Goal: Navigation & Orientation: Find specific page/section

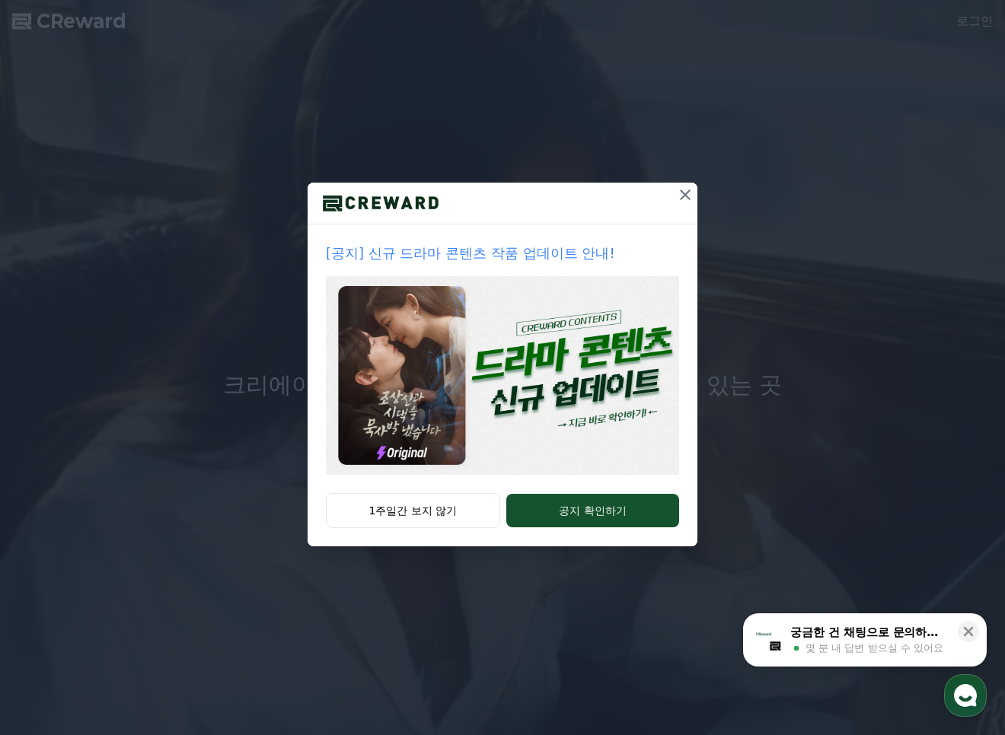
click at [681, 194] on icon at bounding box center [685, 195] width 18 height 18
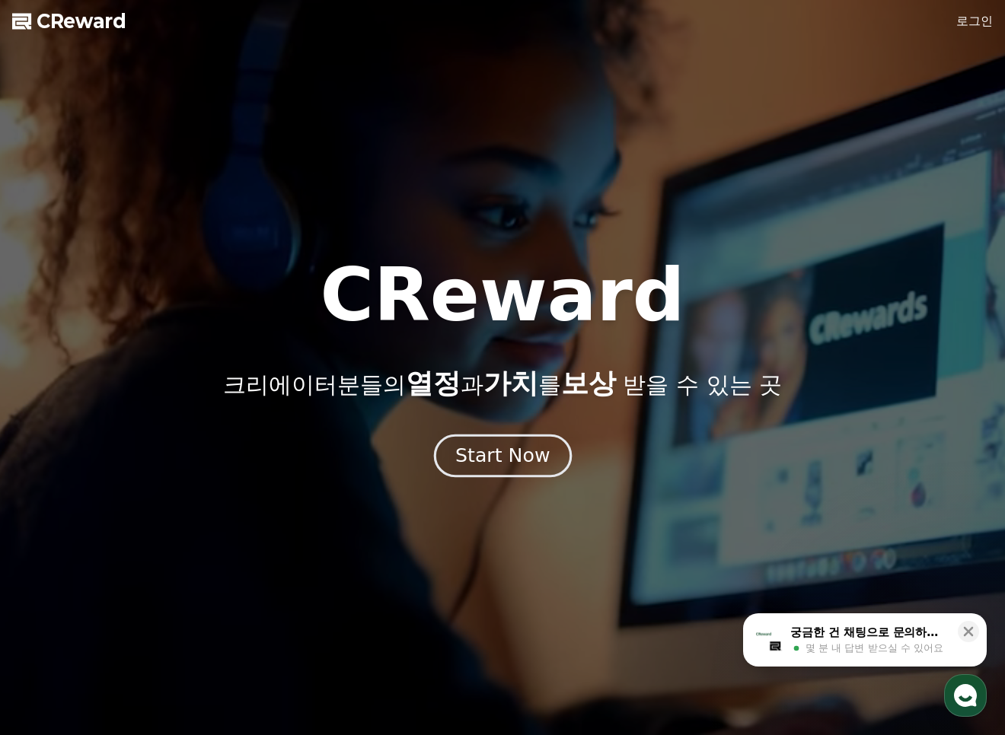
click at [515, 464] on div "Start Now" at bounding box center [502, 456] width 94 height 26
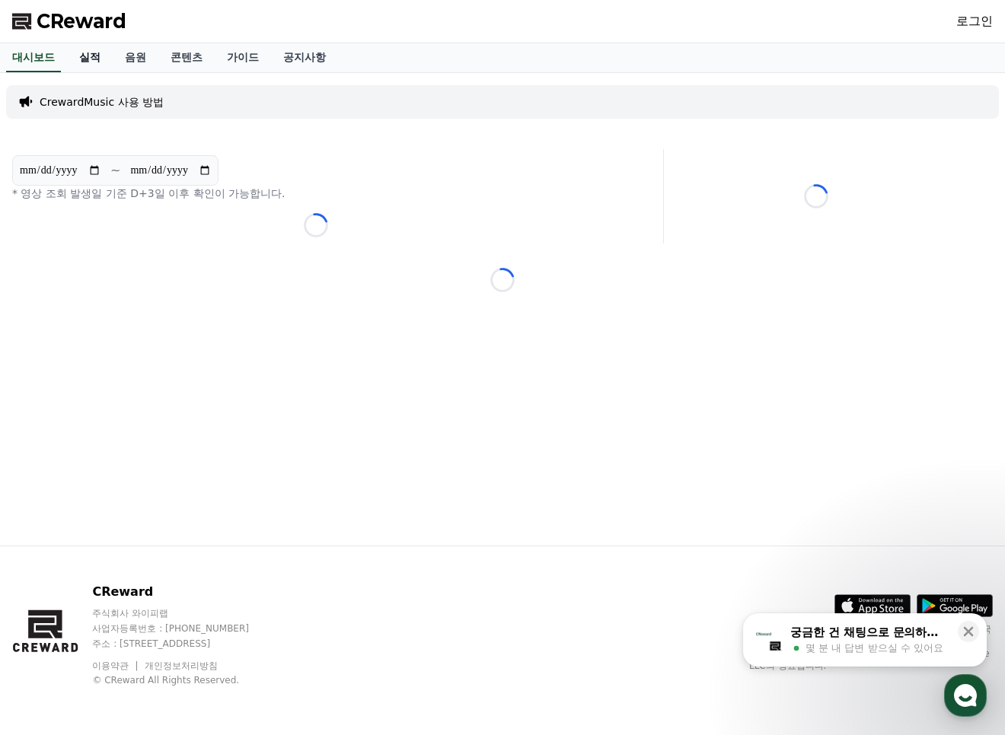
click at [80, 57] on link "실적" at bounding box center [90, 57] width 46 height 29
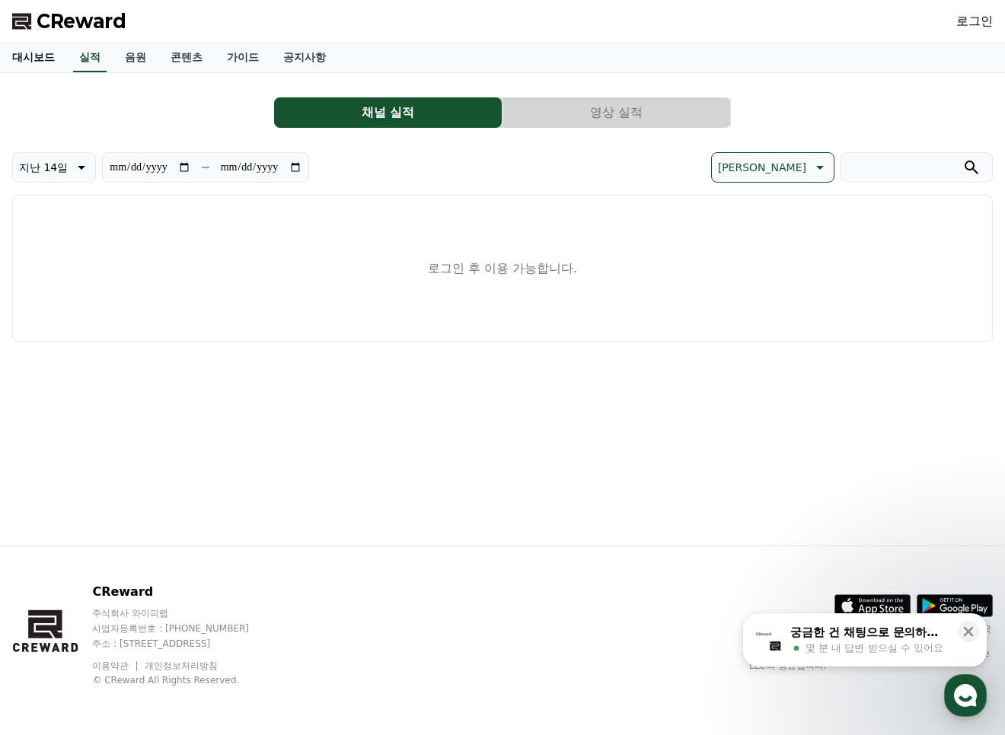
click at [53, 58] on link "대시보드" at bounding box center [33, 57] width 67 height 29
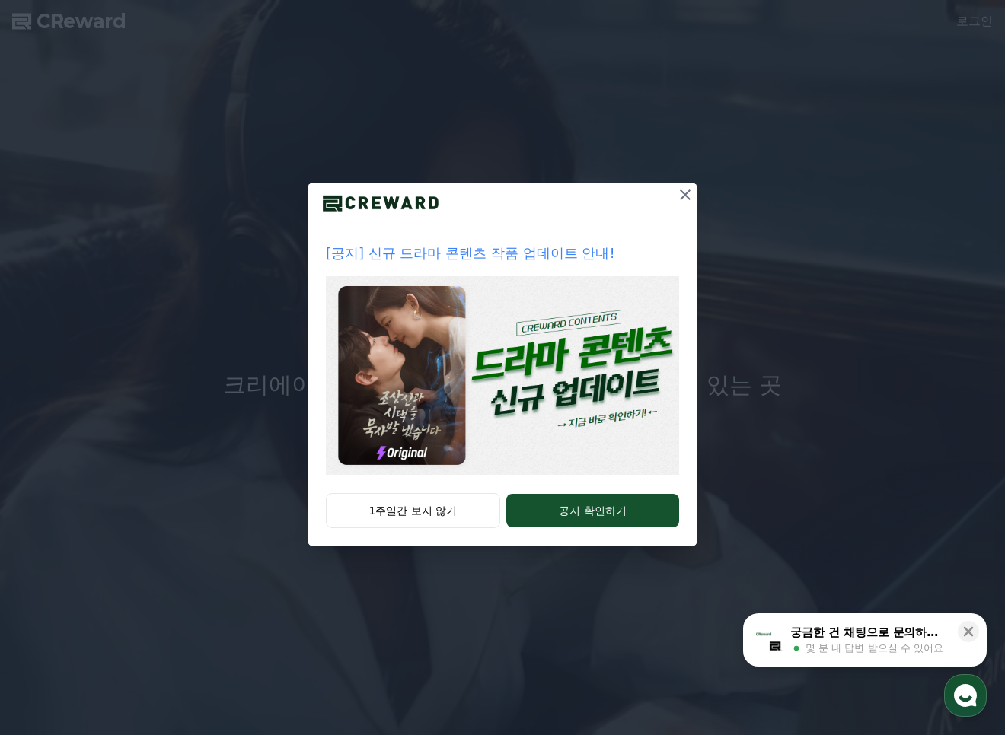
click at [686, 186] on icon at bounding box center [685, 195] width 18 height 18
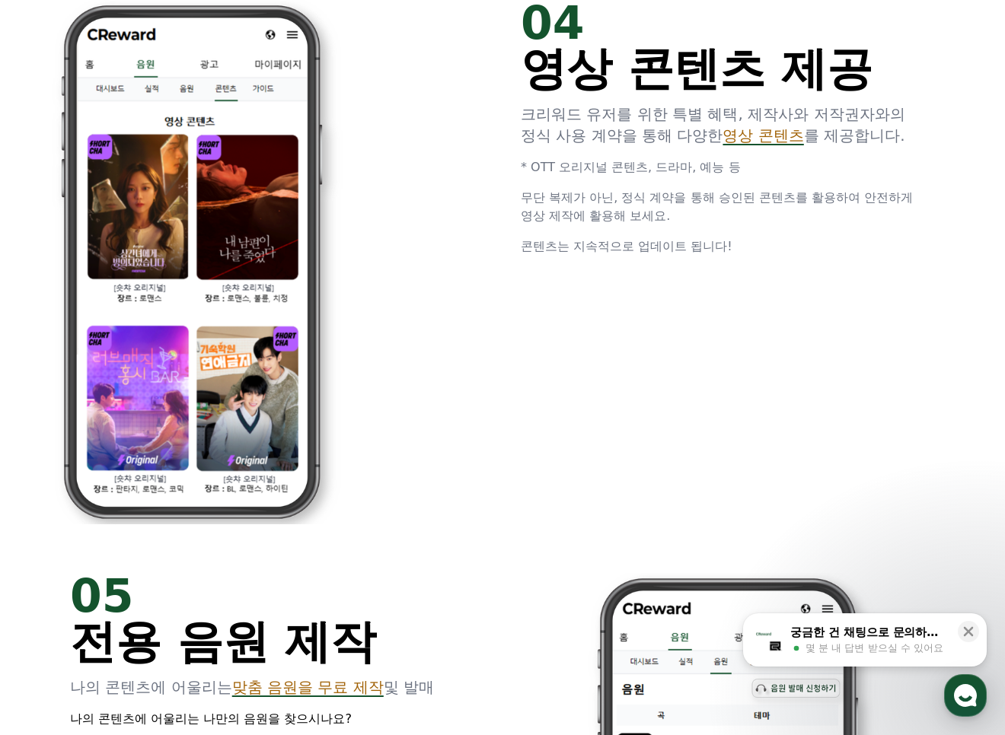
scroll to position [3121, 0]
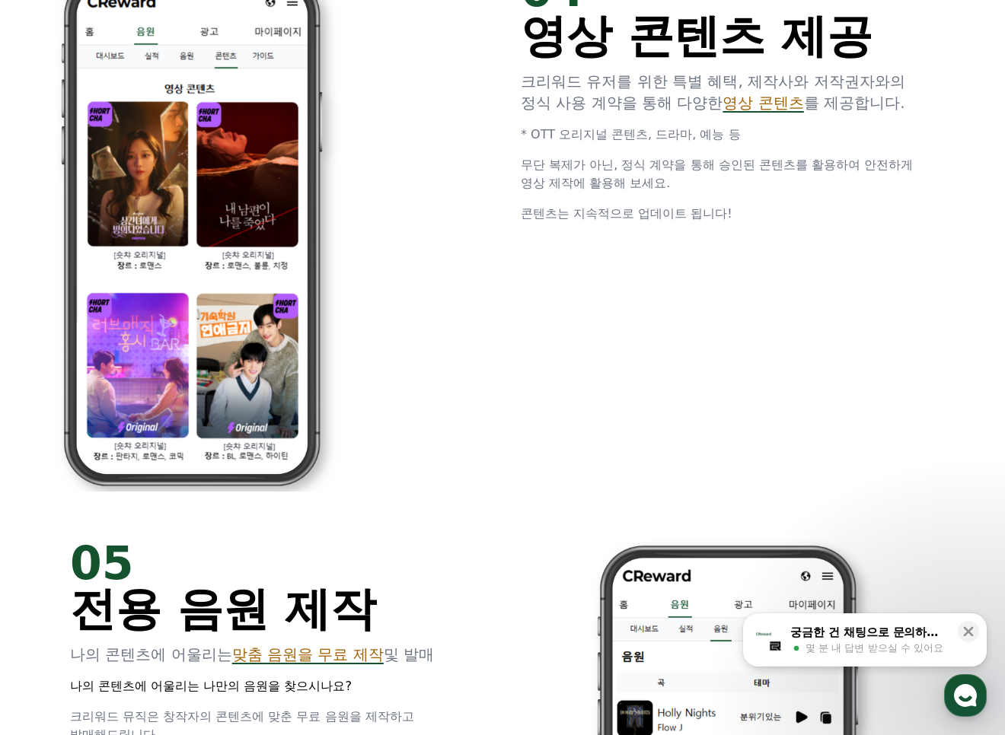
click at [833, 512] on div "04 영상 콘텐츠 제공 크리워드 유저를 위한 특별 혜택, 제작사와 저작권자와의 정식 사용 계약을 통해 다양한 영상 콘텐츠 를 제공합니다. * …" at bounding box center [502, 229] width 913 height 573
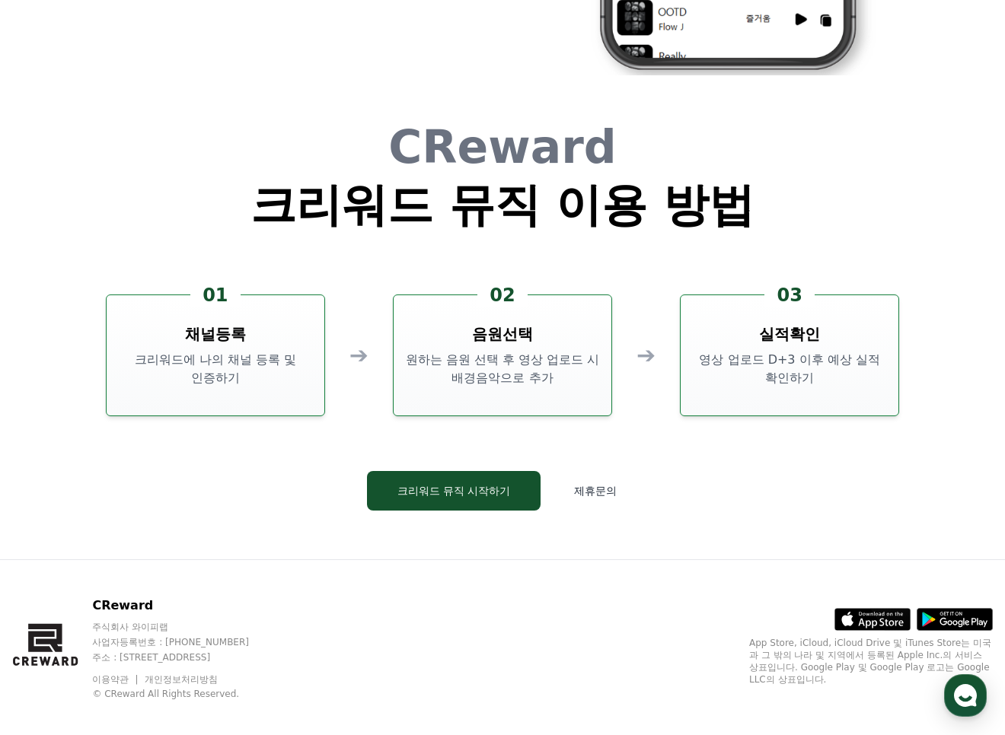
scroll to position [4124, 0]
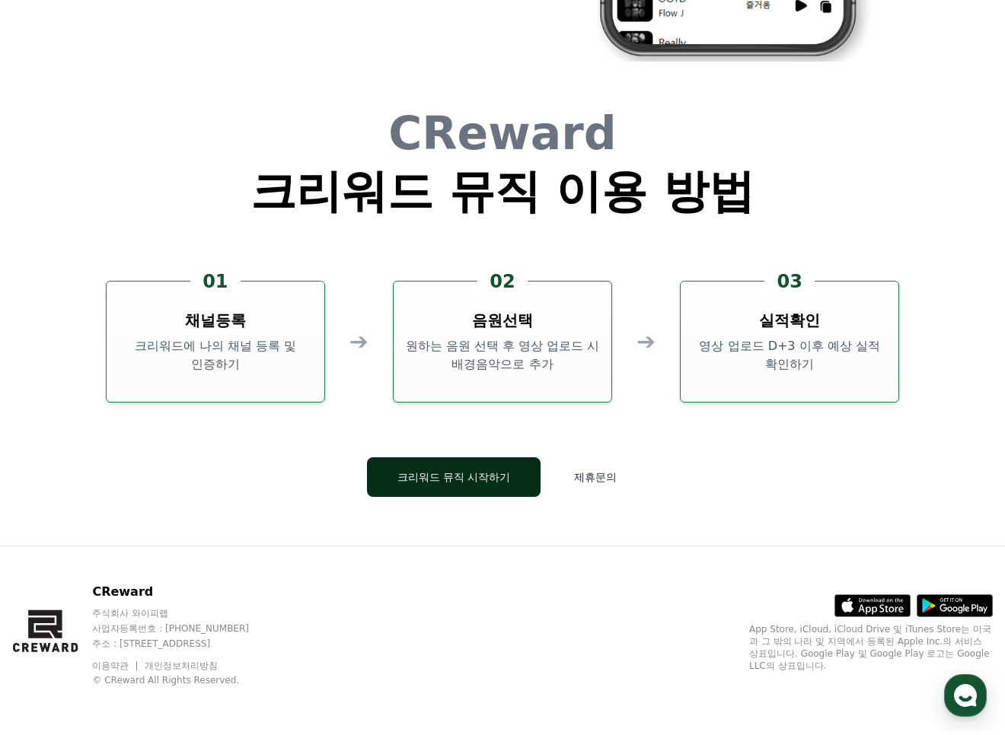
click at [476, 483] on button "크리워드 뮤직 시작하기" at bounding box center [454, 477] width 174 height 40
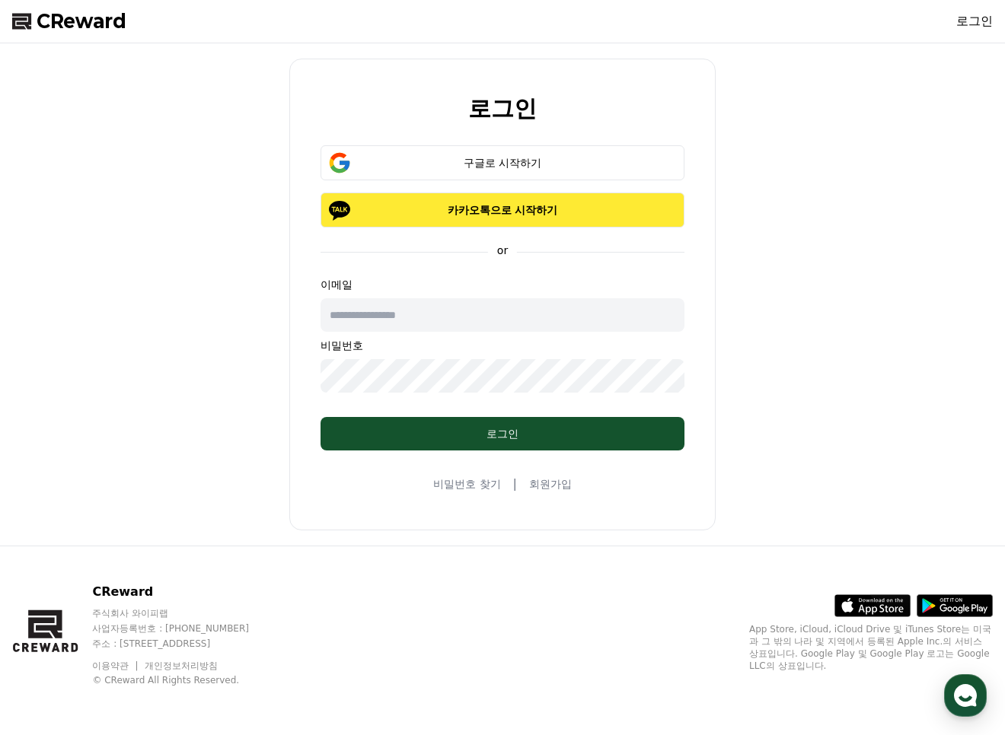
click at [514, 223] on button "카카오톡으로 시작하기" at bounding box center [502, 210] width 364 height 35
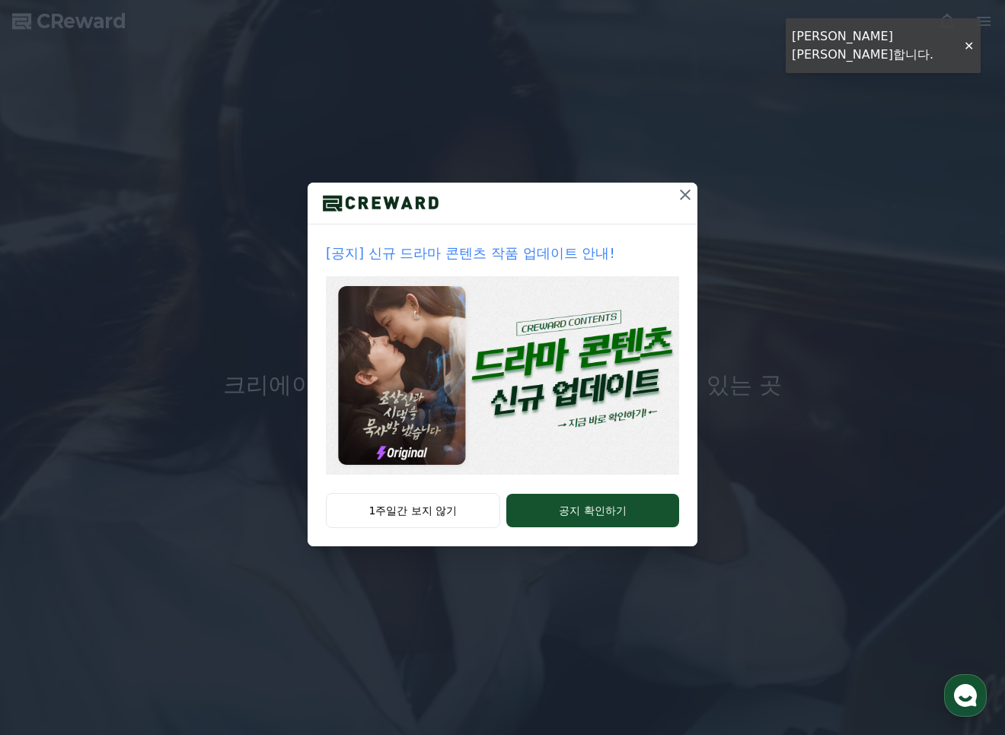
click at [682, 191] on icon at bounding box center [685, 195] width 11 height 11
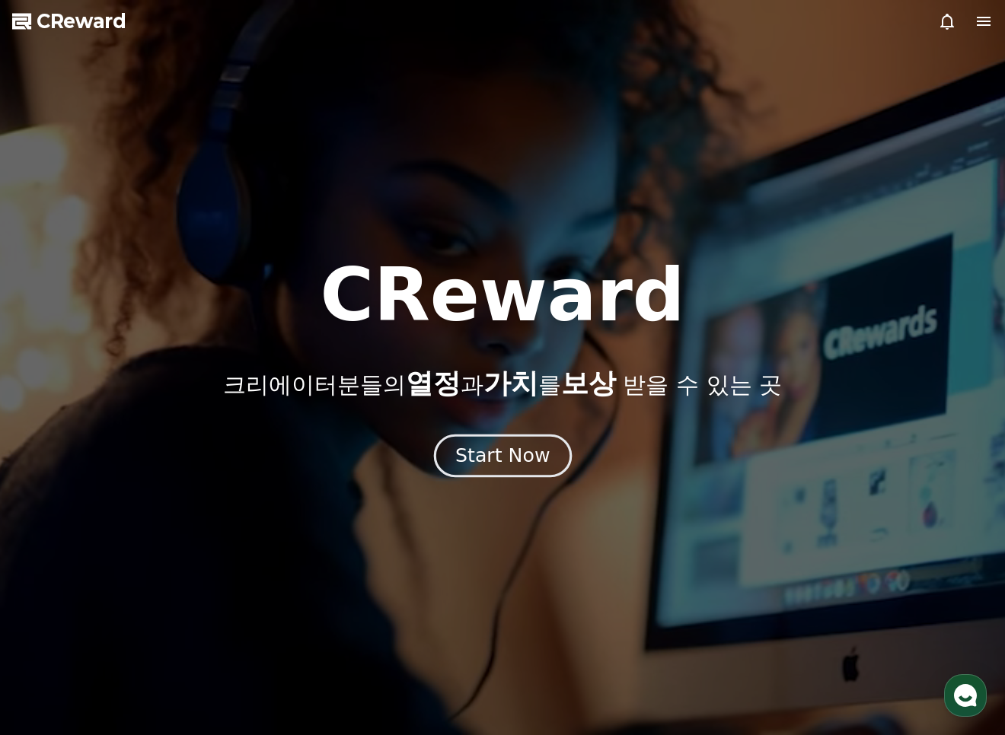
click at [482, 459] on div "Start Now" at bounding box center [502, 456] width 94 height 26
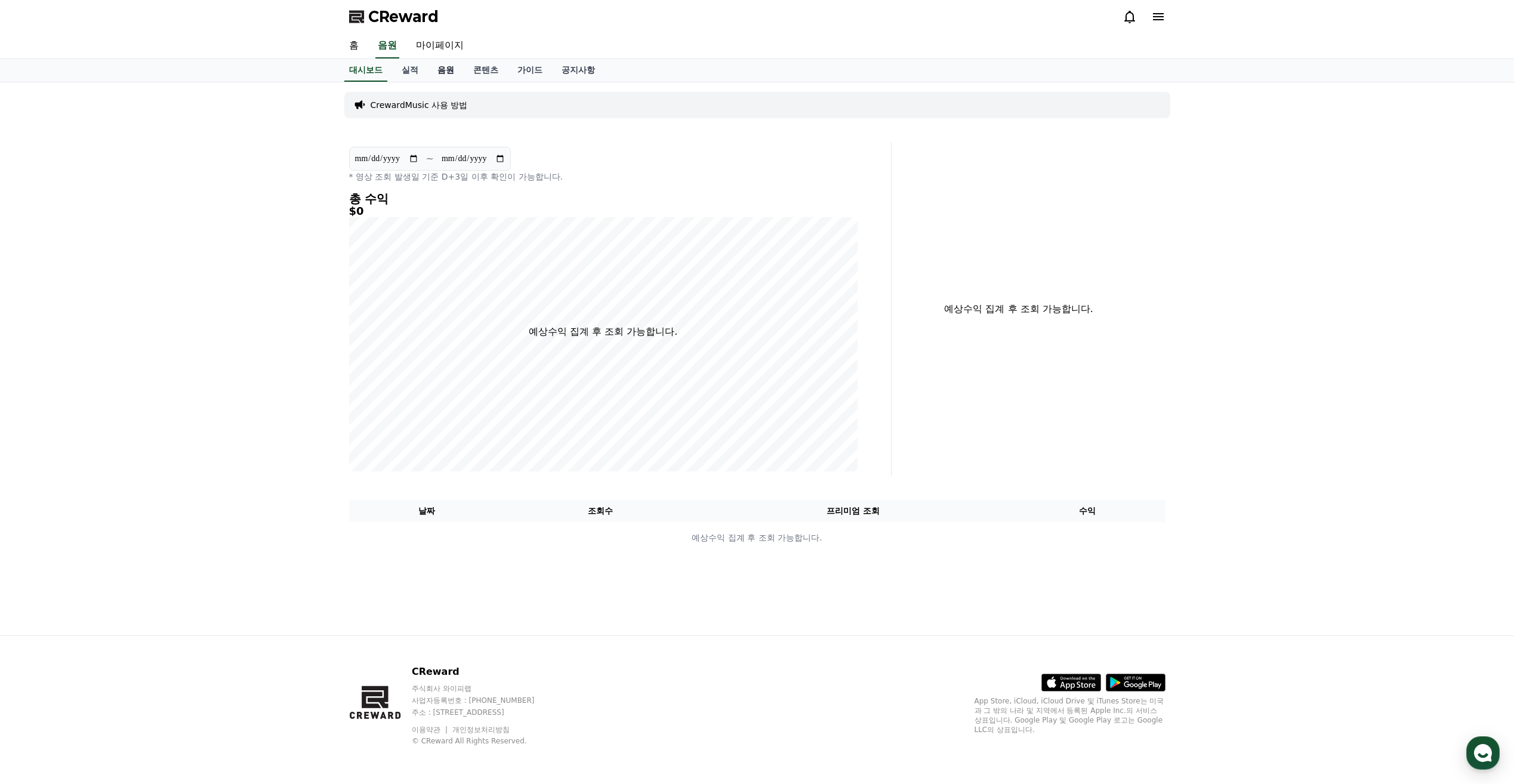
click at [444, 73] on link "음원" at bounding box center [446, 70] width 36 height 23
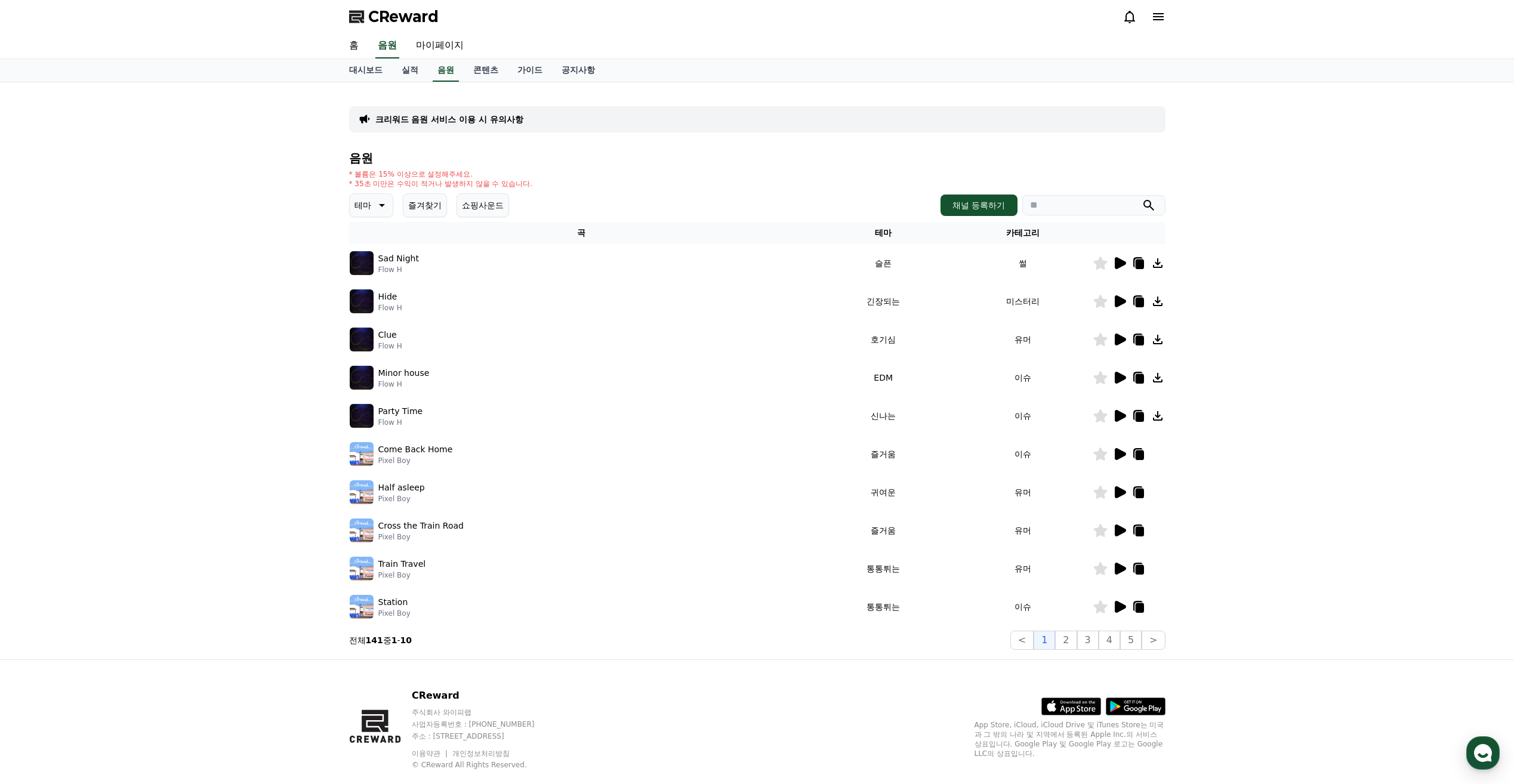
click at [787, 198] on input "search" at bounding box center [1094, 205] width 143 height 20
type input "**"
click at [787, 198] on button "submit" at bounding box center [1149, 205] width 14 height 14
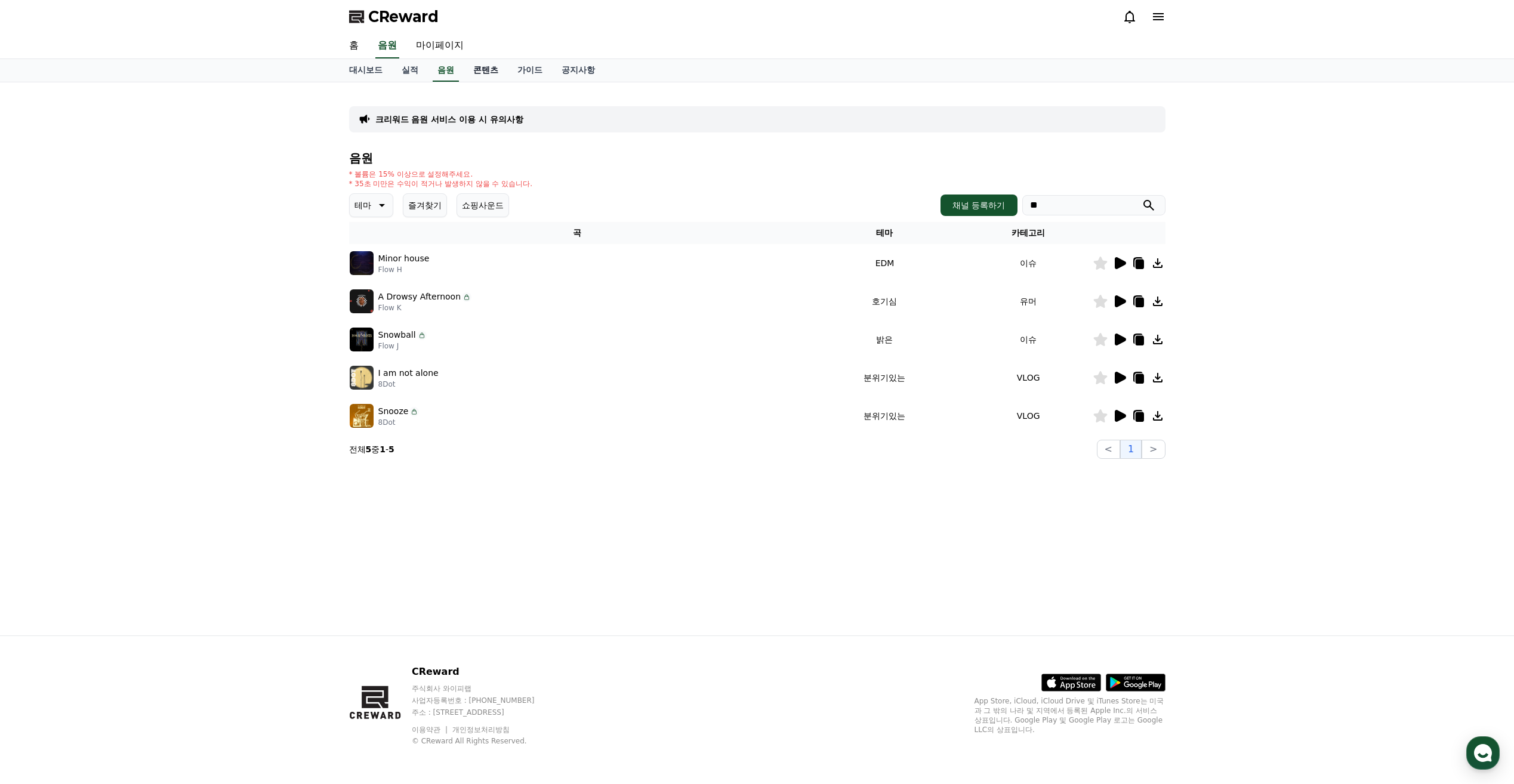
click at [479, 68] on link "콘텐츠" at bounding box center [485, 70] width 44 height 23
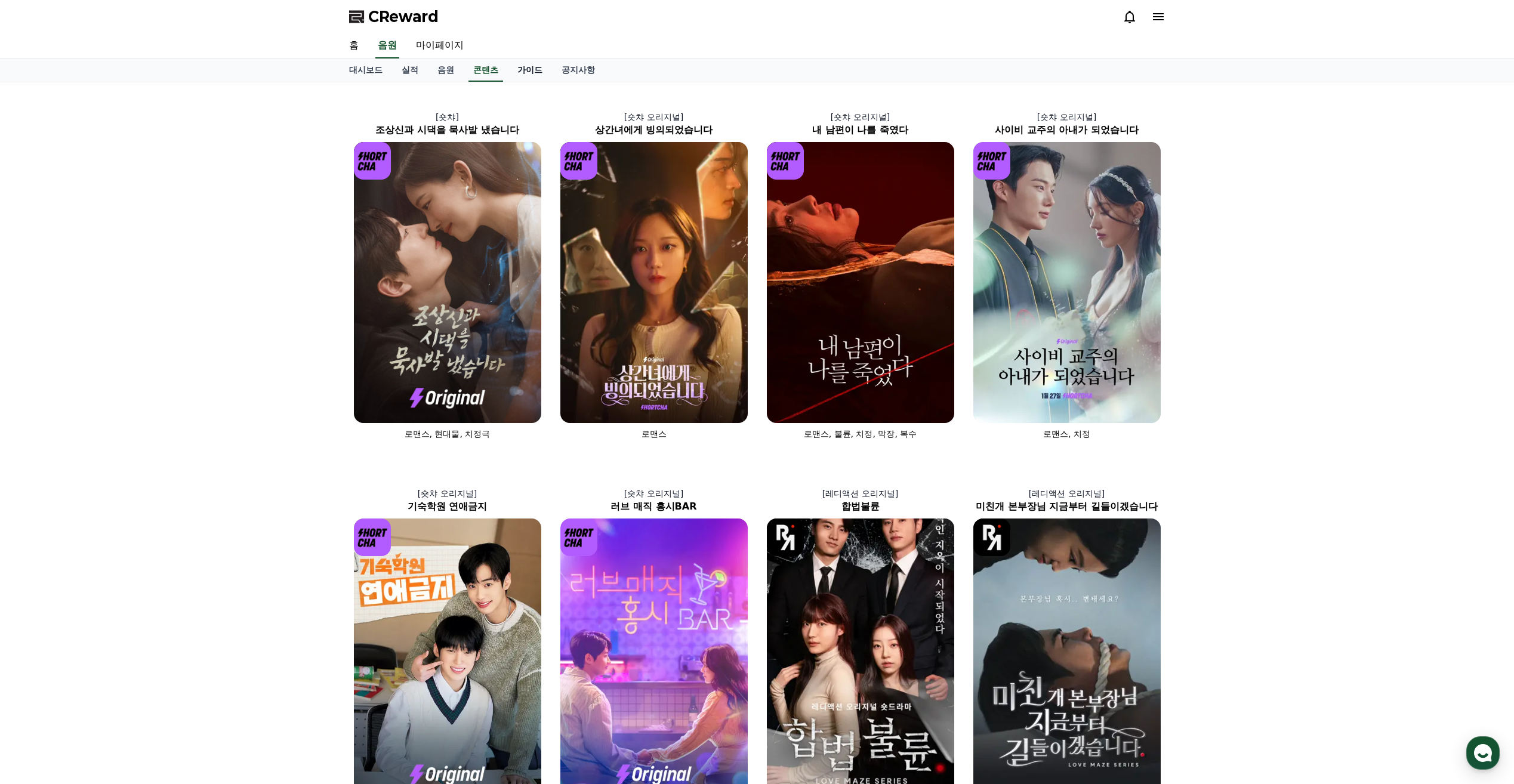
click at [526, 64] on link "가이드" at bounding box center [530, 70] width 44 height 23
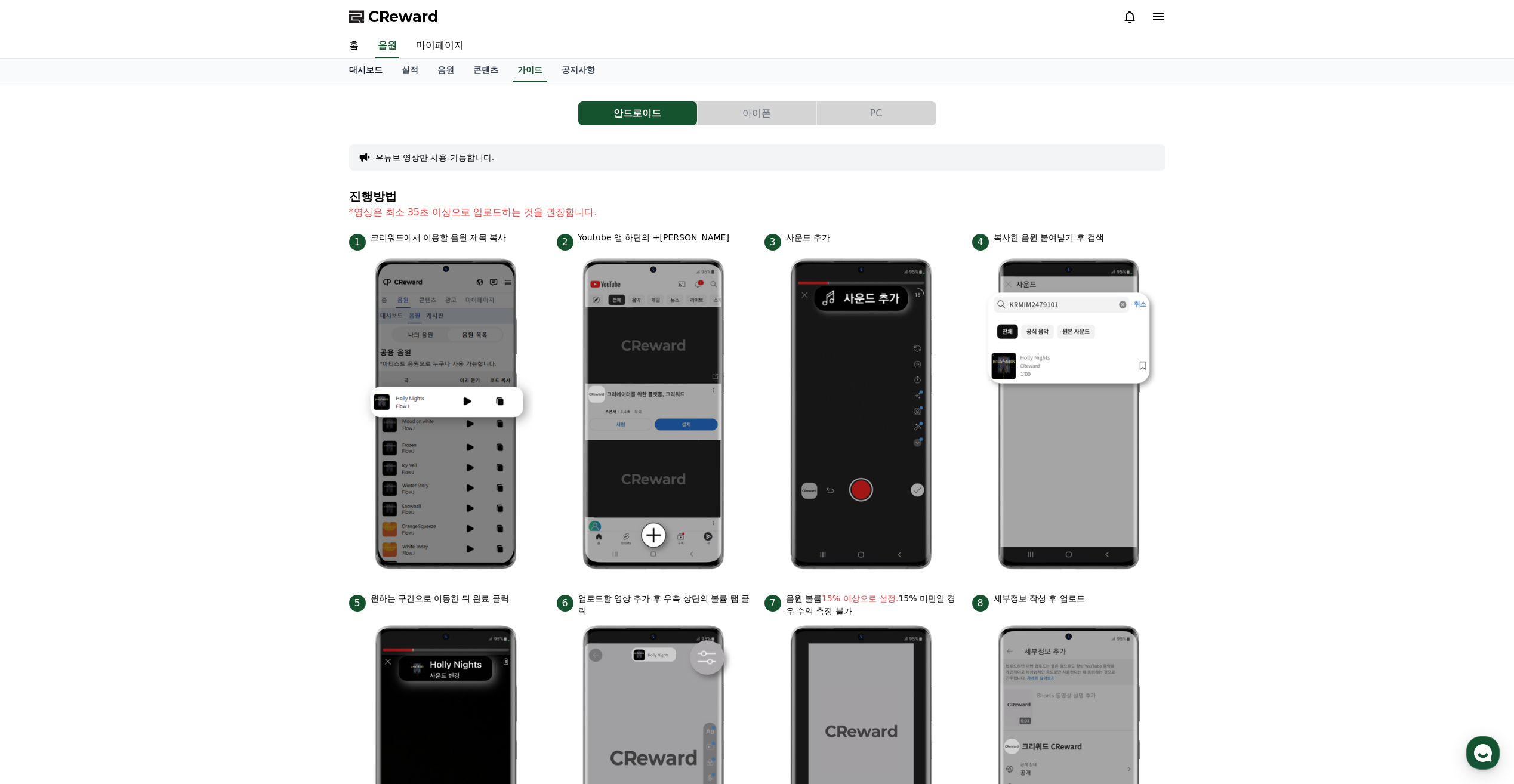
click at [370, 68] on link "대시보드" at bounding box center [365, 70] width 53 height 23
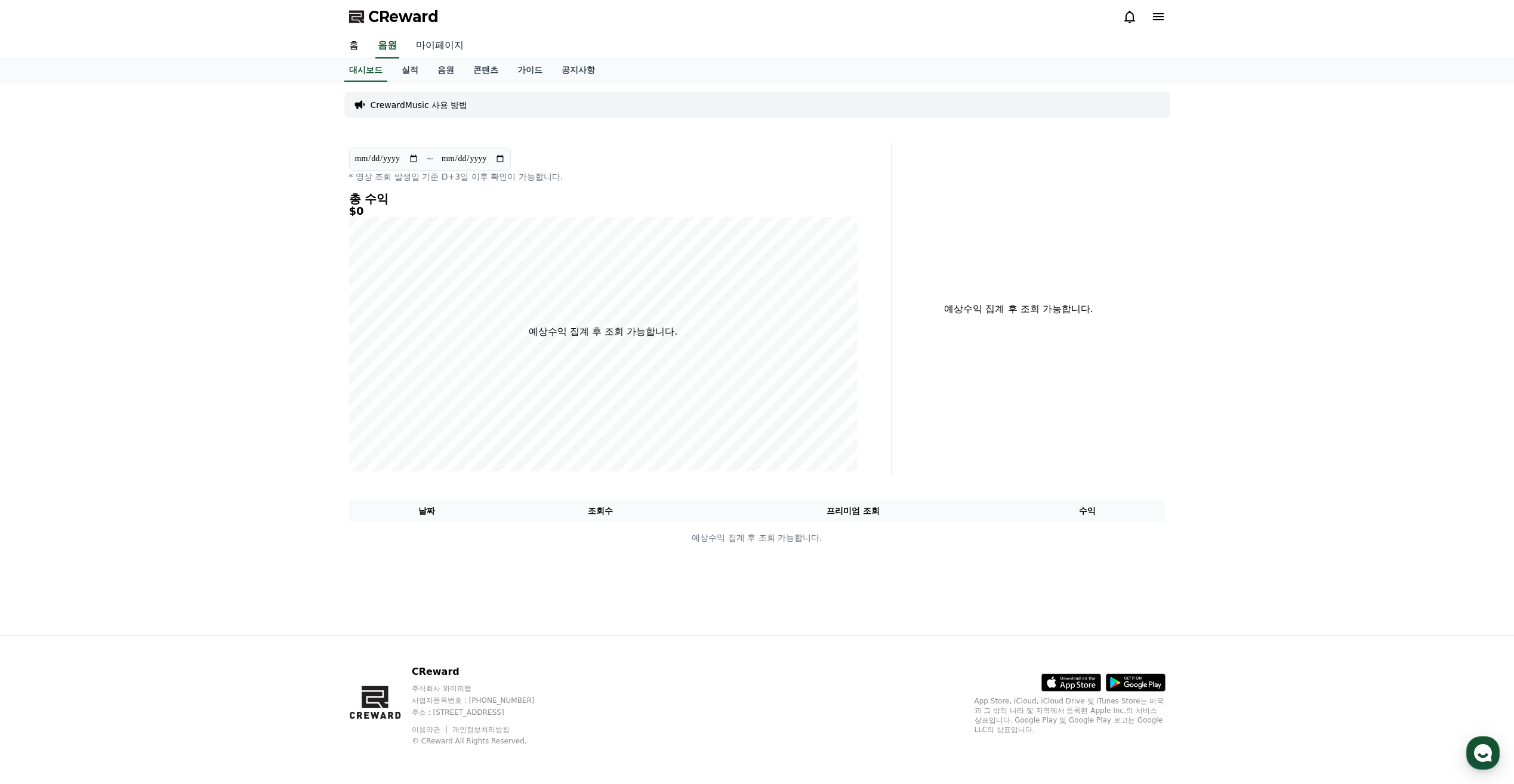
click at [444, 45] on link "마이페이지" at bounding box center [439, 46] width 67 height 25
select select "**********"
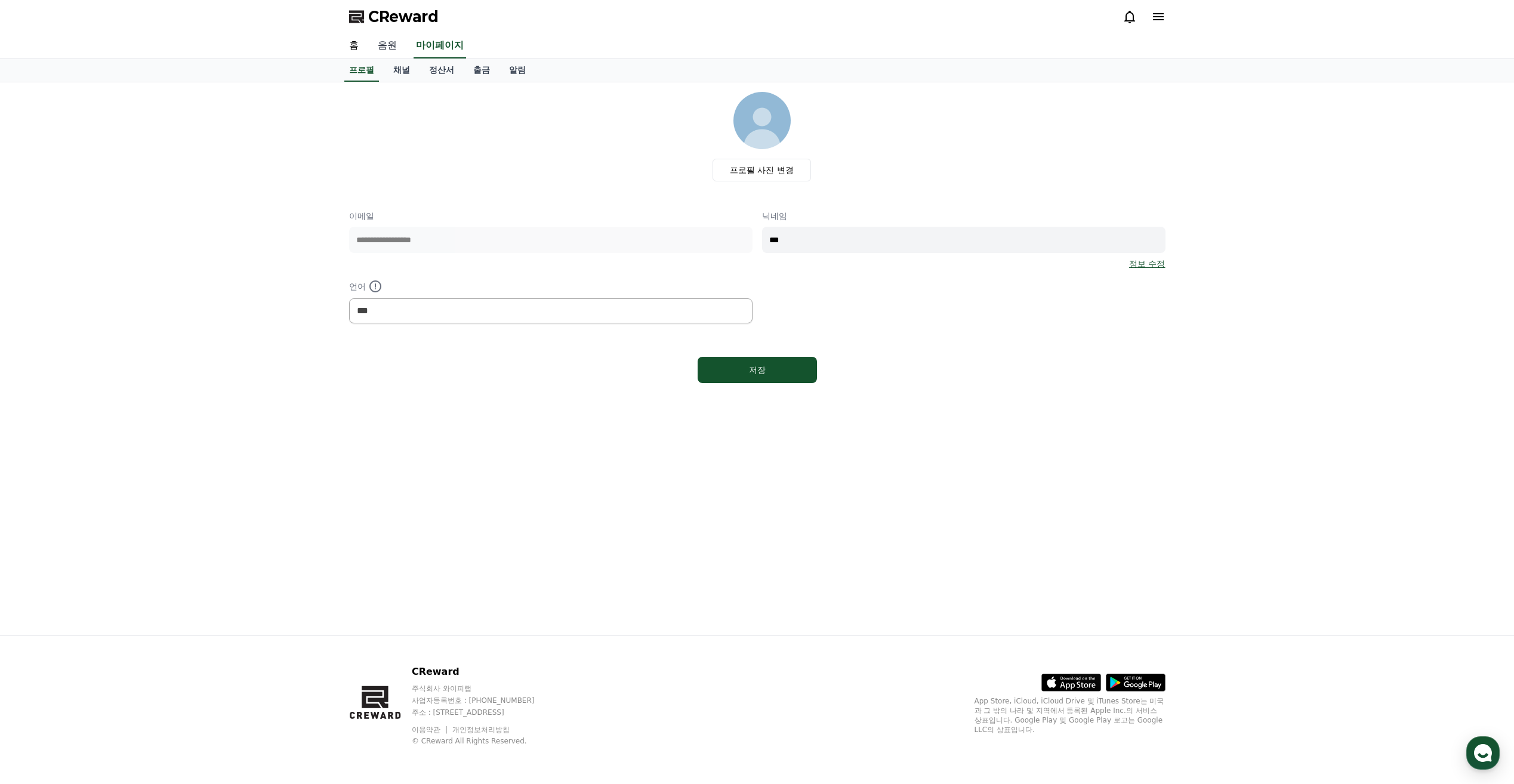
click at [404, 45] on link "음원" at bounding box center [387, 46] width 38 height 25
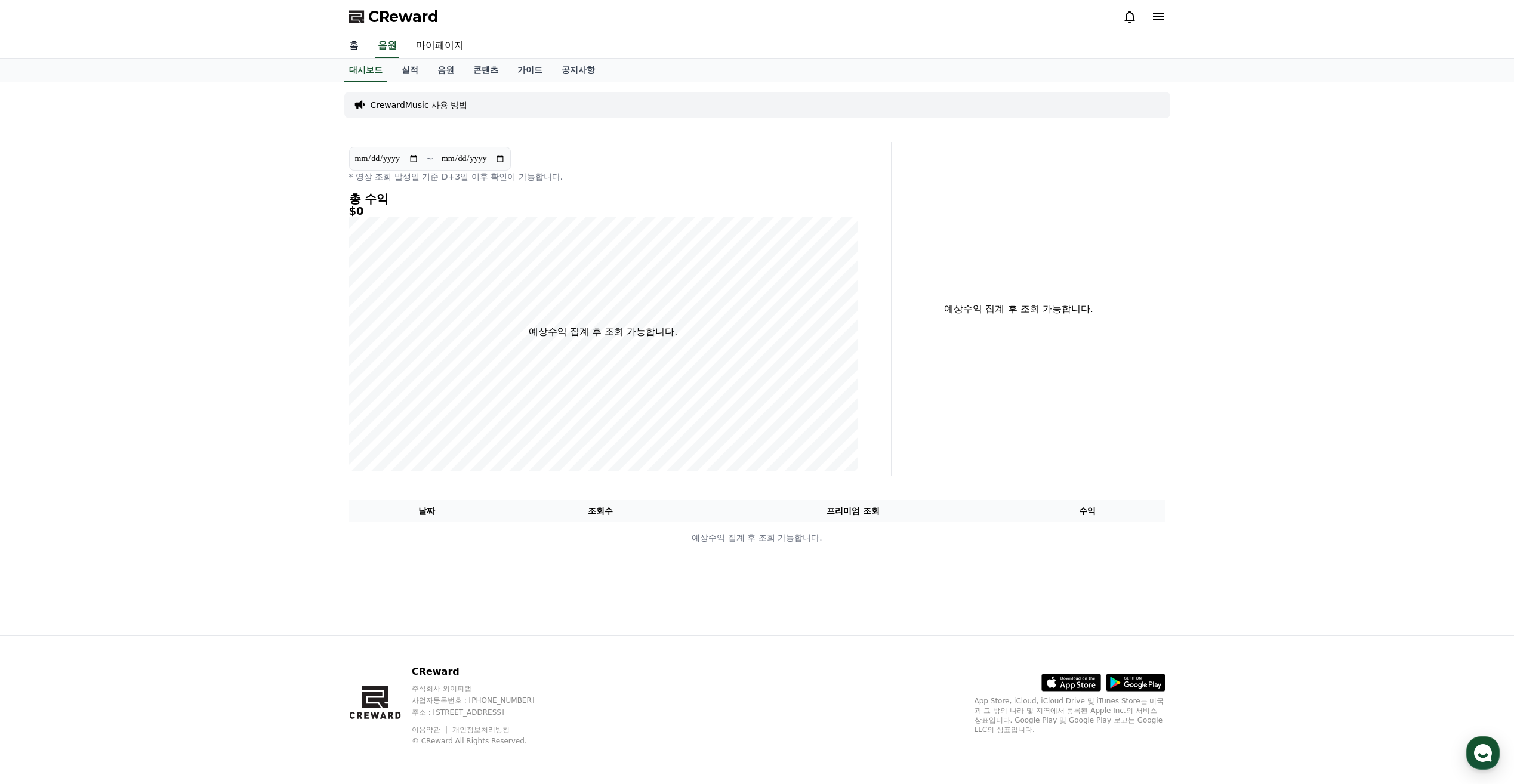
click at [354, 45] on link "홈" at bounding box center [354, 46] width 29 height 25
